Goal: Navigation & Orientation: Find specific page/section

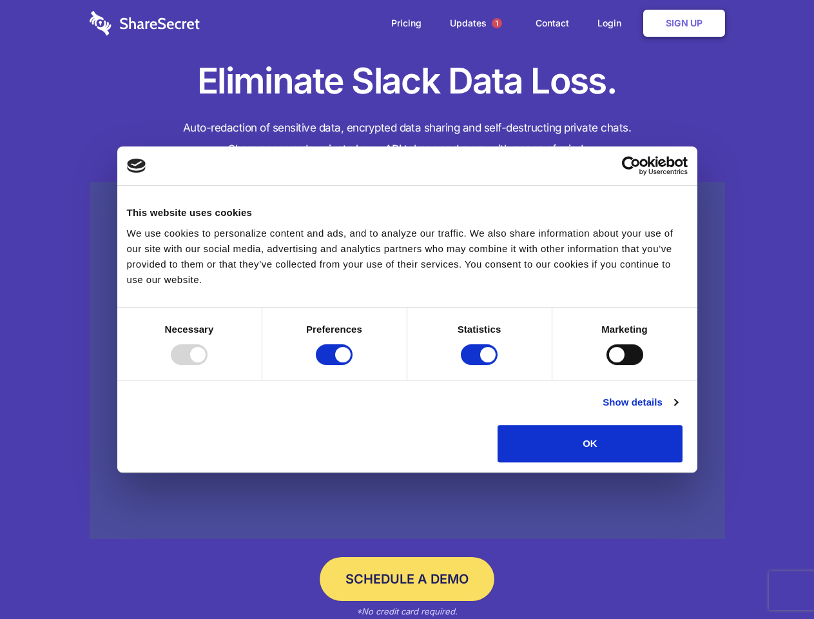
click at [207, 365] on div at bounding box center [189, 354] width 37 height 21
click at [352, 365] on input "Preferences" at bounding box center [334, 354] width 37 height 21
checkbox input "false"
click at [481, 365] on input "Statistics" at bounding box center [479, 354] width 37 height 21
checkbox input "false"
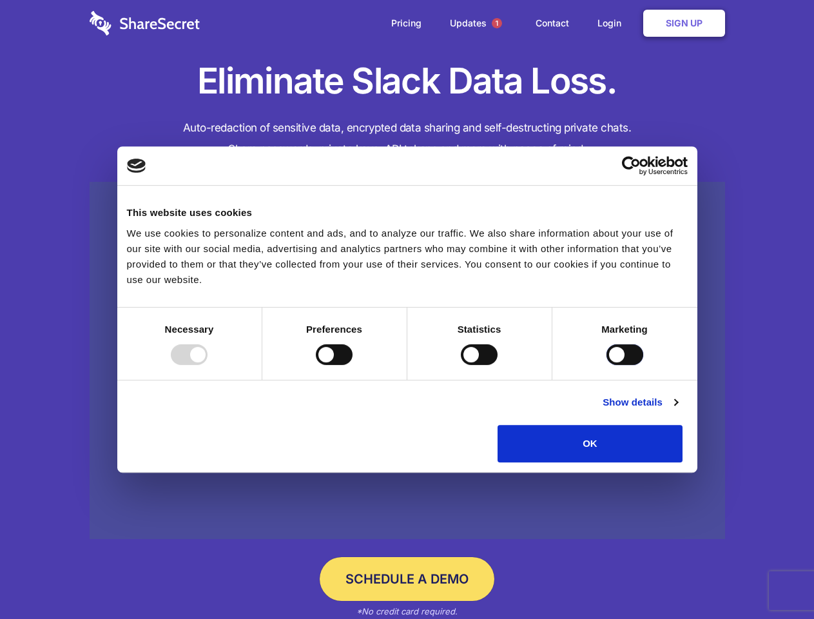
click at [606, 365] on input "Marketing" at bounding box center [624, 354] width 37 height 21
checkbox input "true"
click at [677, 410] on link "Show details" at bounding box center [639, 401] width 75 height 15
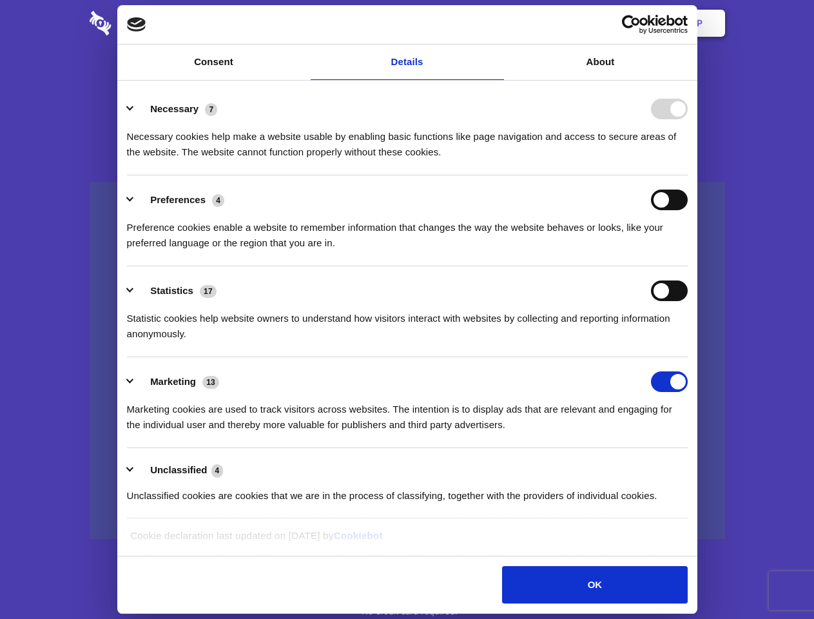
click at [687, 175] on li "Necessary 7 Necessary cookies help make a website usable by enabling basic func…" at bounding box center [407, 129] width 561 height 91
click at [496, 23] on span "1" at bounding box center [497, 23] width 10 height 10
